Goal: Information Seeking & Learning: Learn about a topic

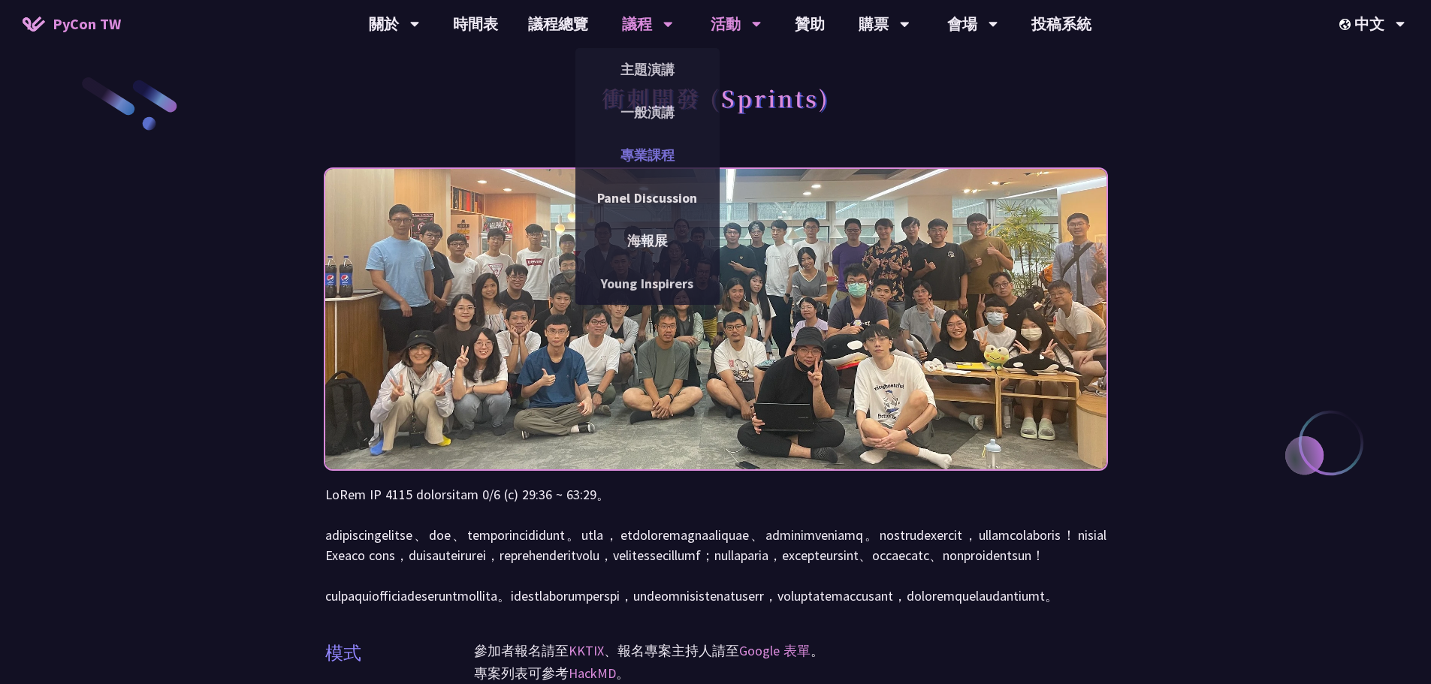
click at [636, 156] on link "專業課程" at bounding box center [647, 154] width 144 height 35
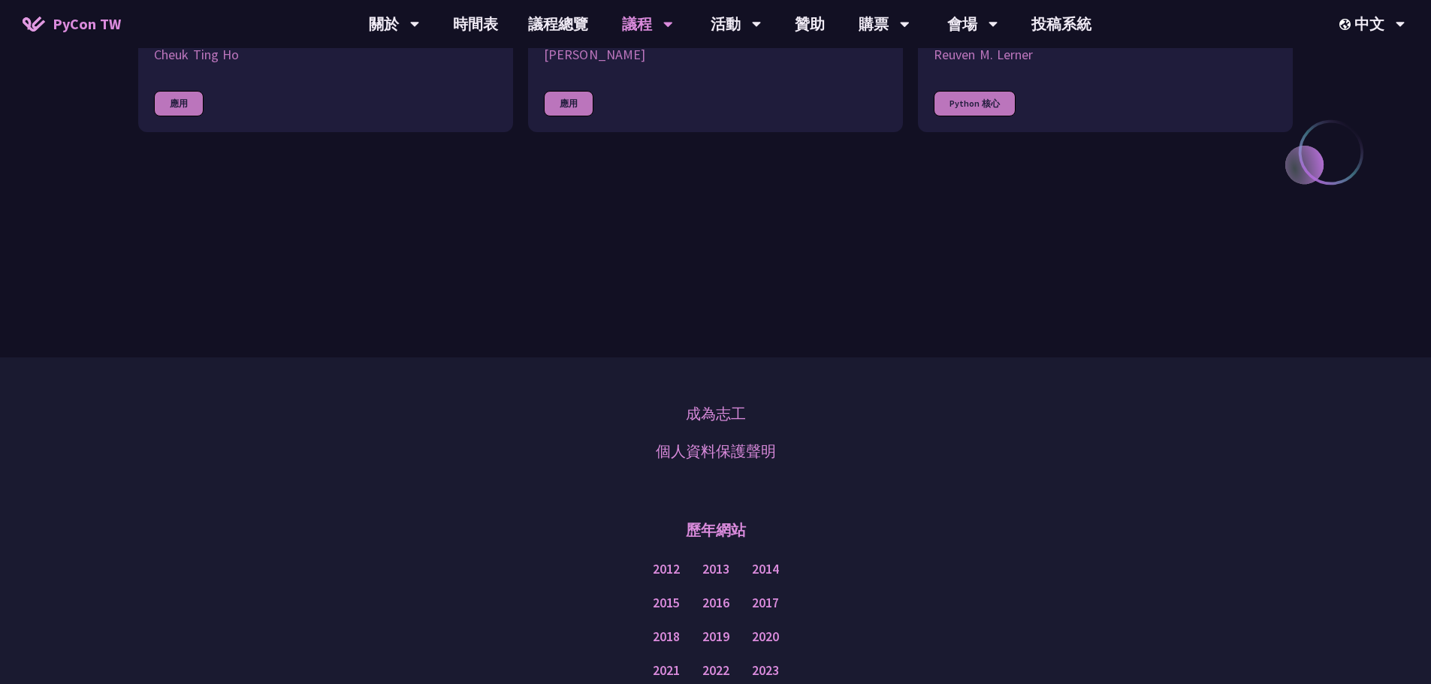
scroll to position [643, 0]
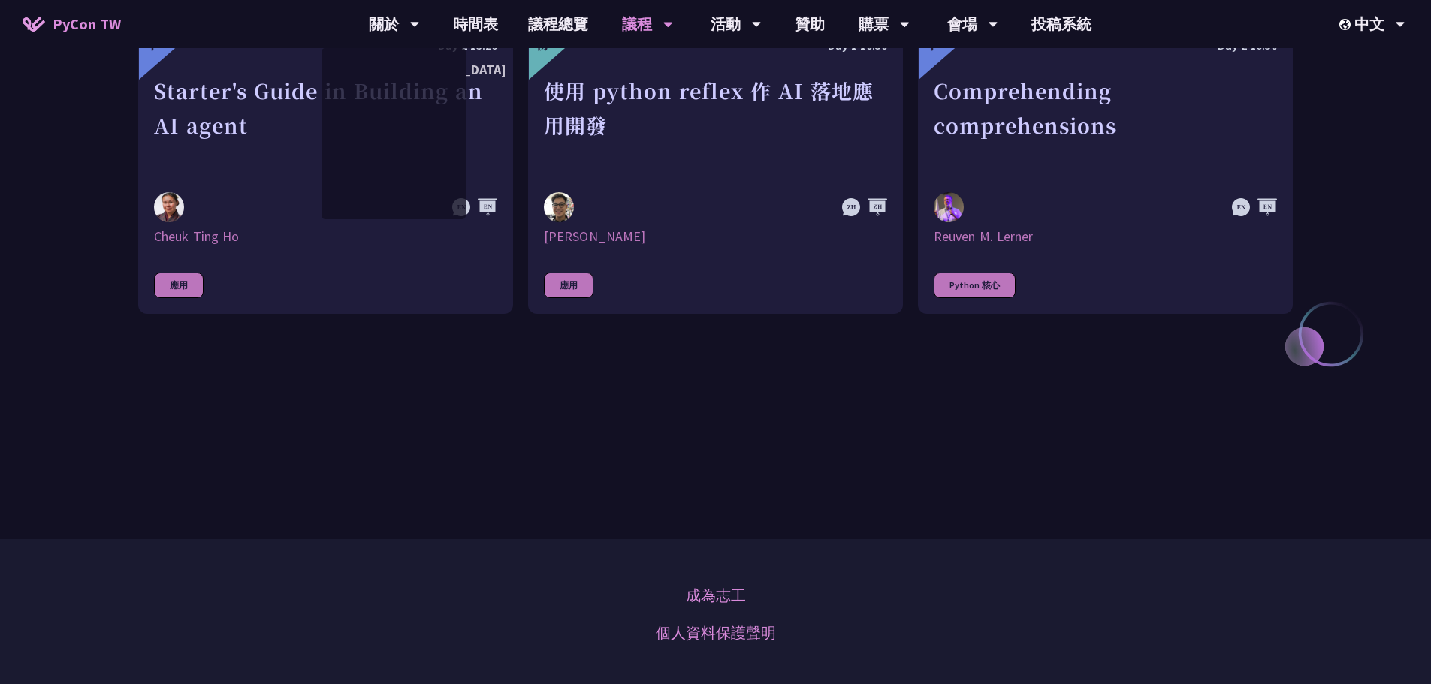
click at [74, 16] on span "PyCon TW" at bounding box center [87, 24] width 68 height 23
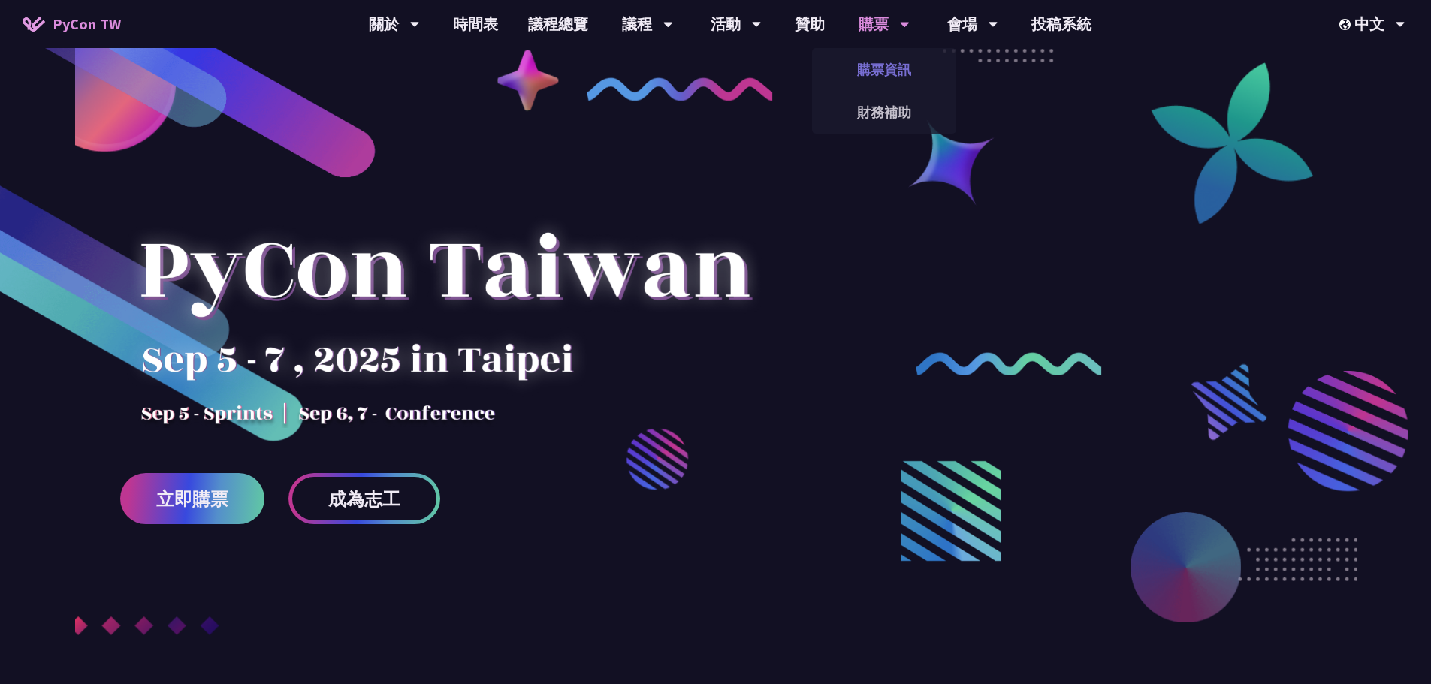
click at [883, 62] on link "購票資訊" at bounding box center [884, 69] width 144 height 35
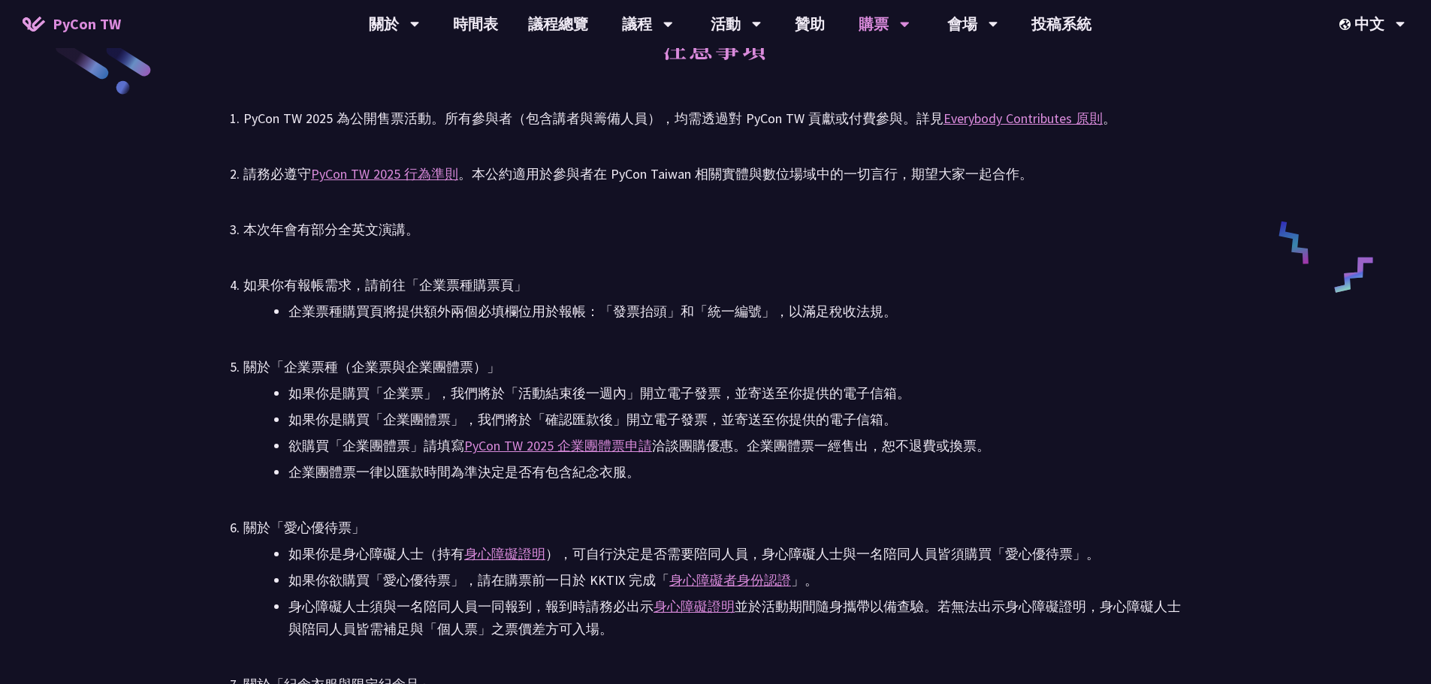
scroll to position [2704, 0]
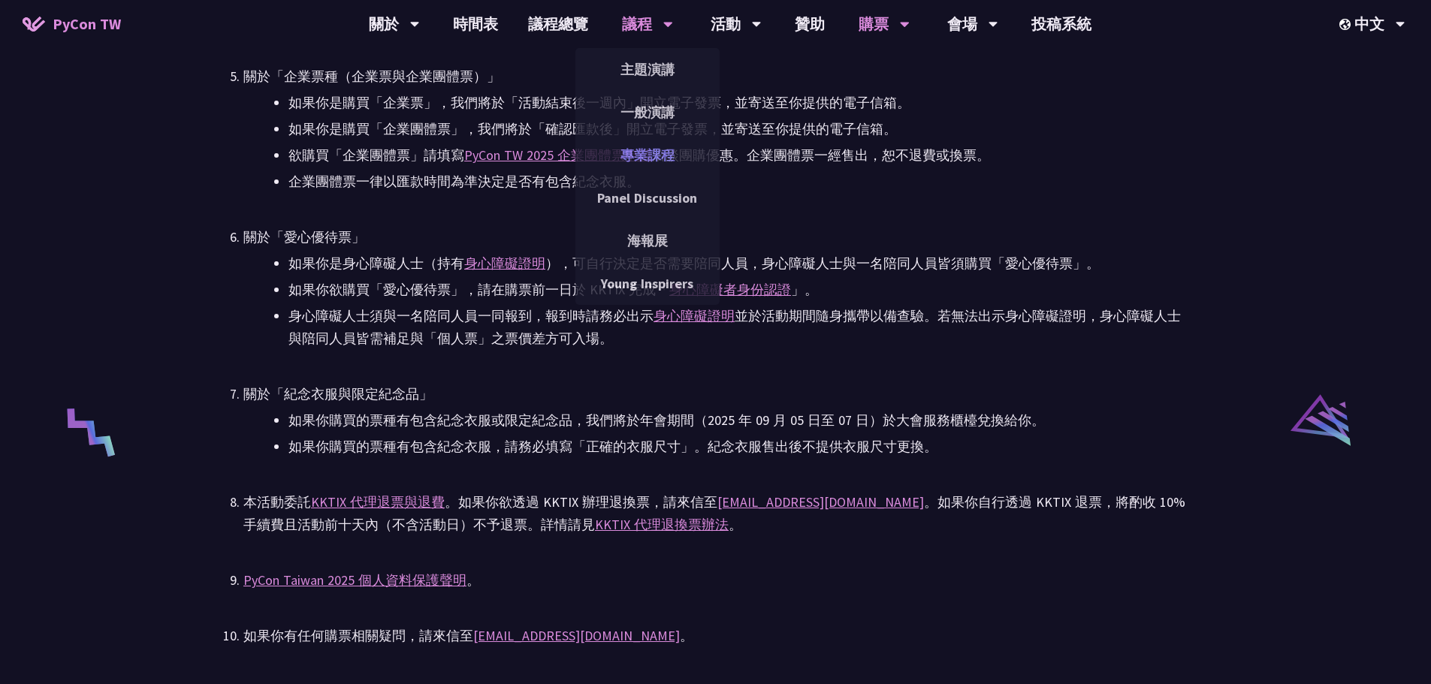
click at [638, 146] on link "專業課程" at bounding box center [647, 154] width 144 height 35
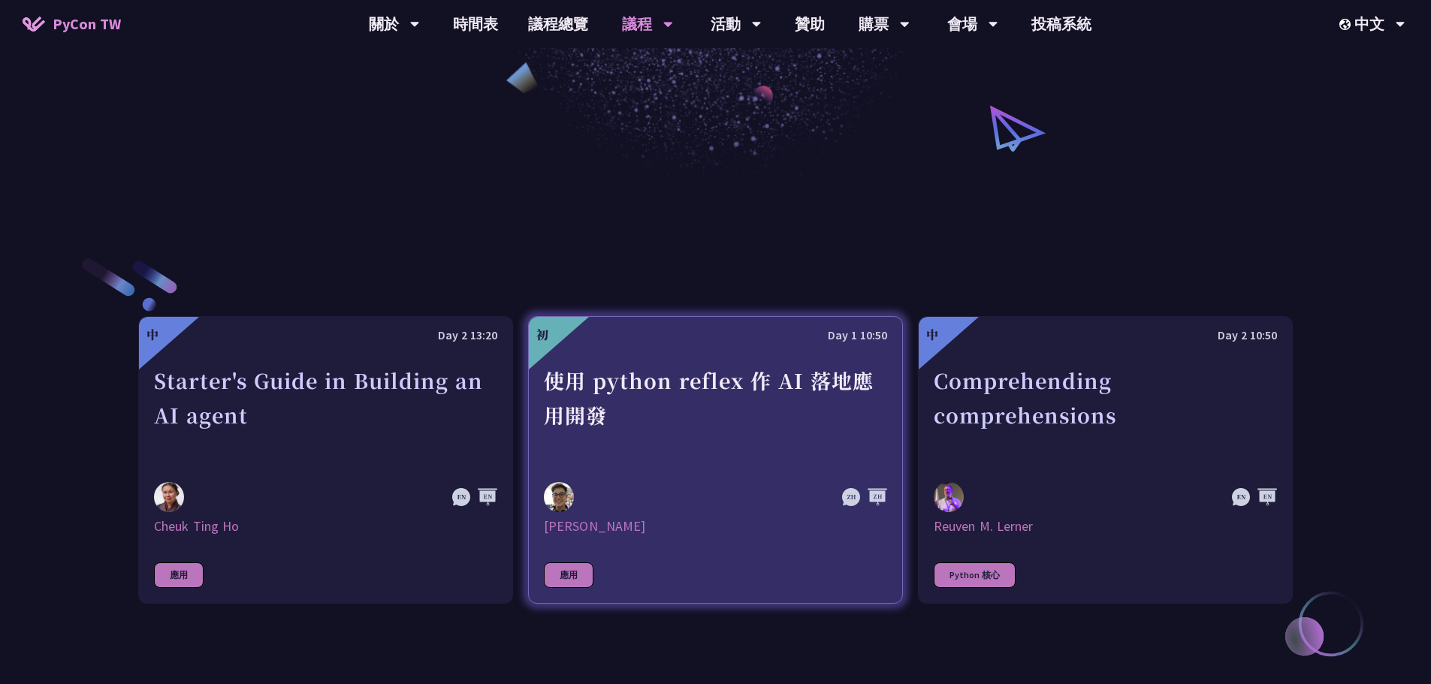
scroll to position [376, 0]
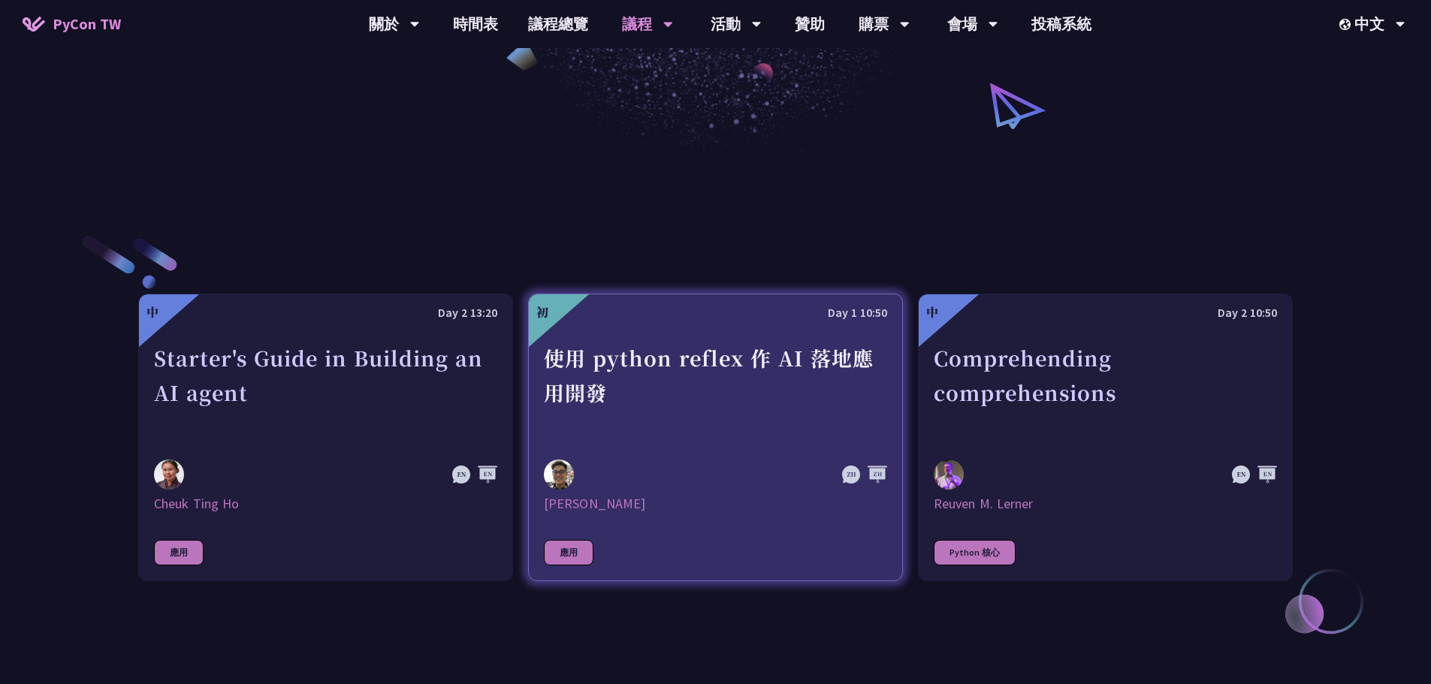
click at [663, 402] on div "使用 python reflex 作 AI 落地應用開發" at bounding box center [715, 393] width 343 height 104
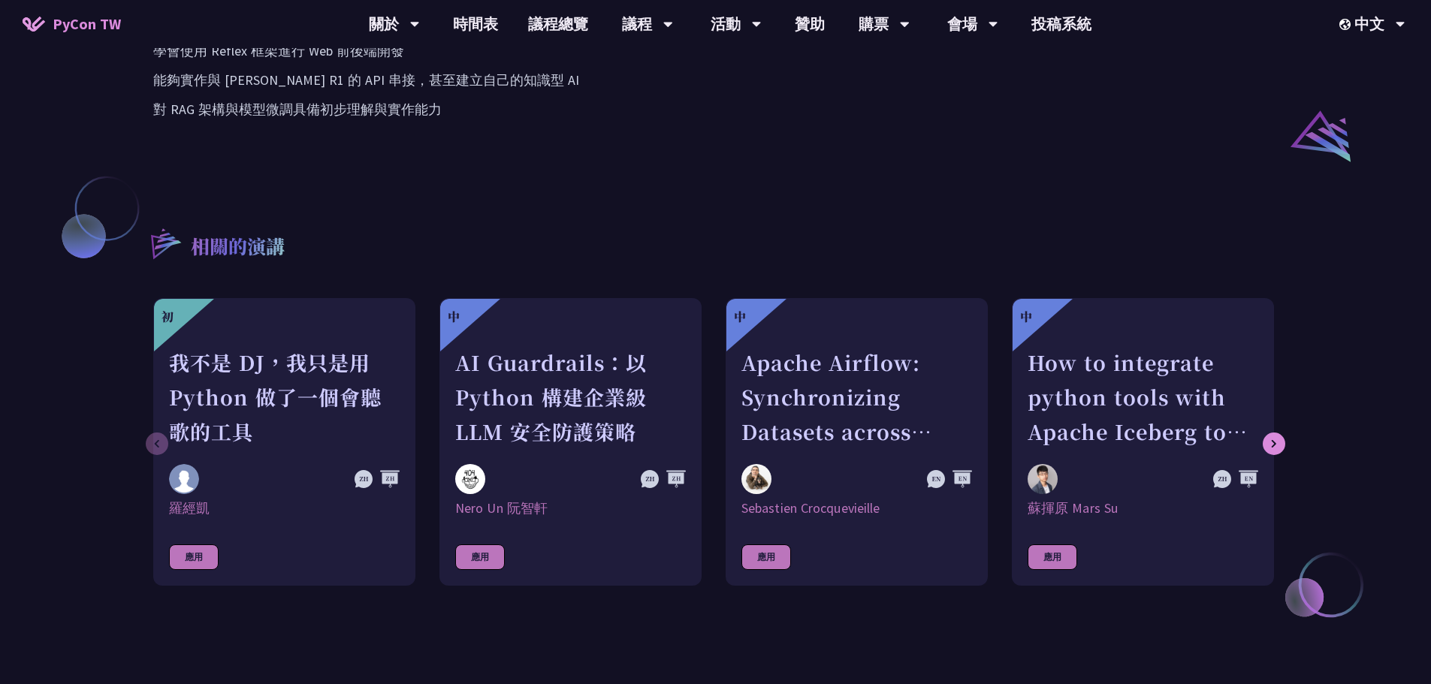
scroll to position [1202, 0]
click at [542, 23] on link "議程總覽" at bounding box center [558, 24] width 90 height 48
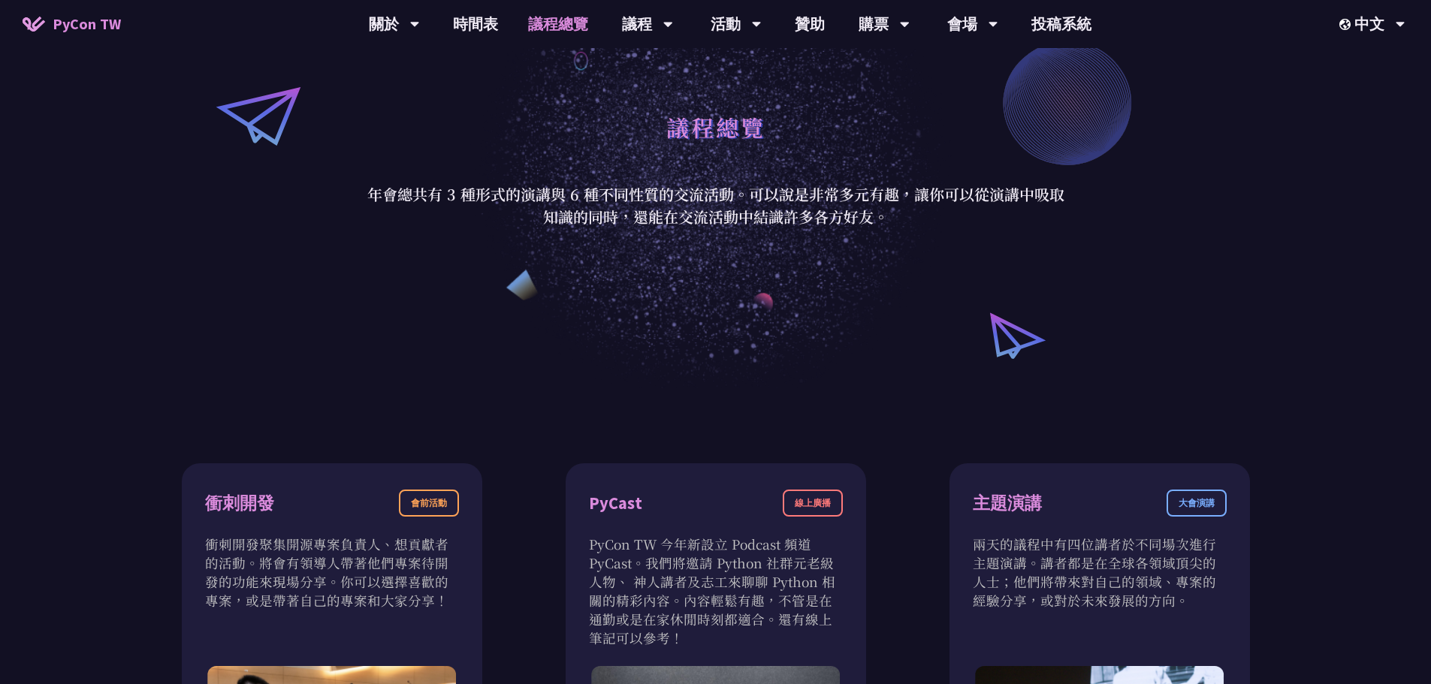
scroll to position [300, 0]
